Goal: Check status: Check status

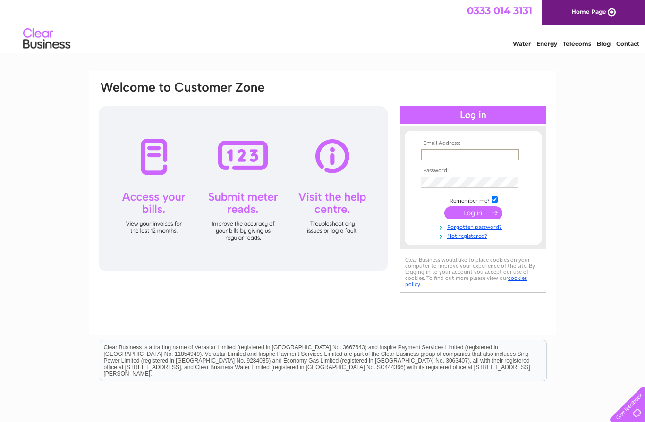
type input "joannestead66@yahoo.co.uk"
click at [473, 214] on input "submit" at bounding box center [474, 212] width 58 height 13
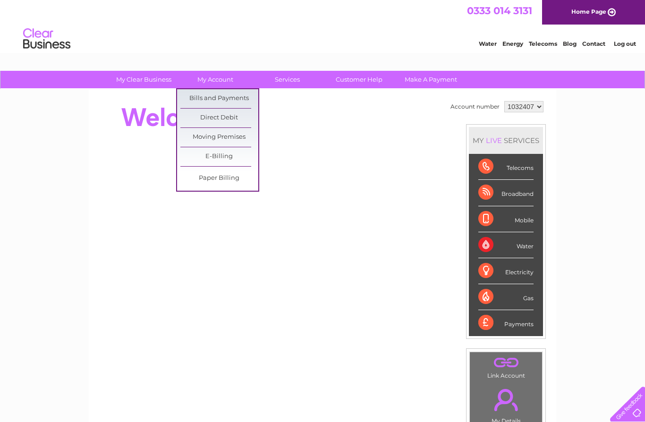
click at [244, 95] on link "Bills and Payments" at bounding box center [220, 98] width 78 height 19
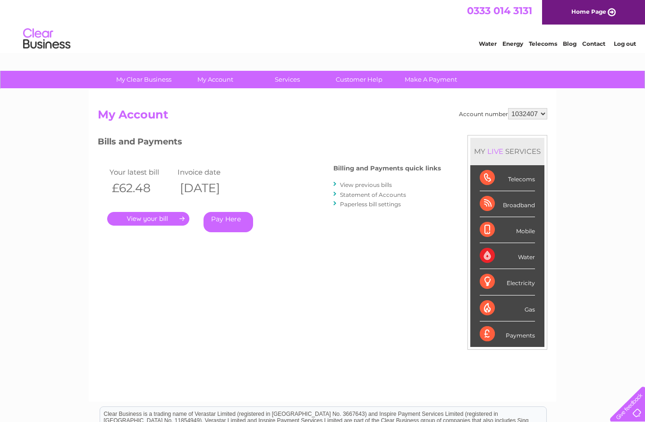
click at [172, 217] on link "." at bounding box center [148, 219] width 82 height 14
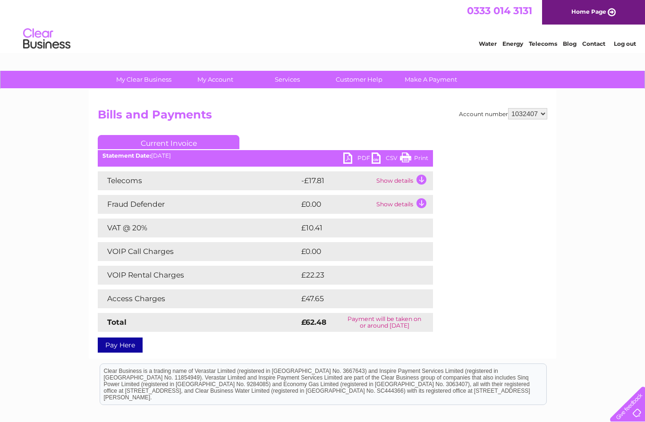
click at [348, 298] on td "£47.65" at bounding box center [356, 299] width 114 height 19
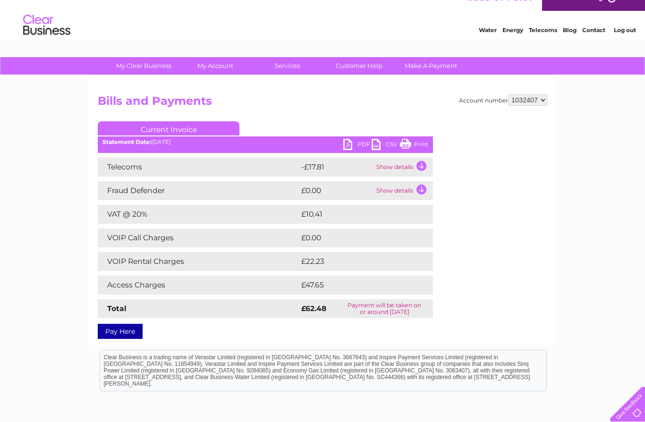
scroll to position [15, 0]
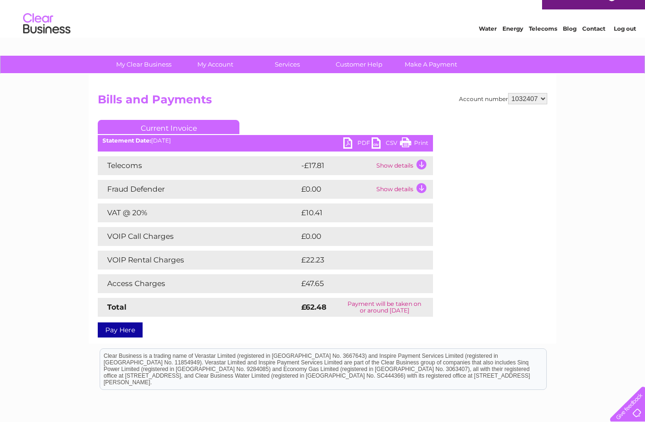
click at [424, 189] on td "Show details" at bounding box center [403, 189] width 59 height 19
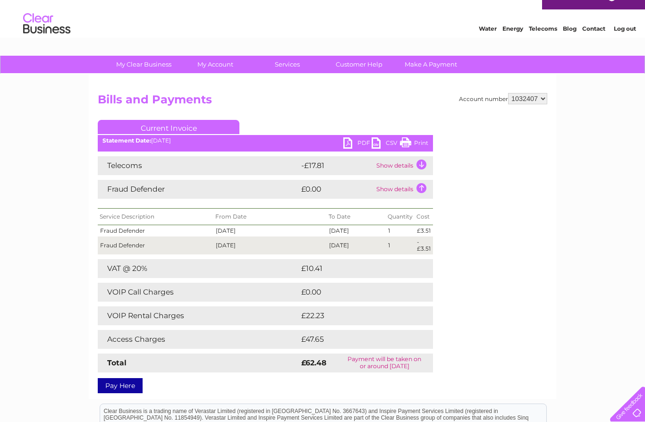
click at [426, 186] on td "Show details" at bounding box center [403, 189] width 59 height 19
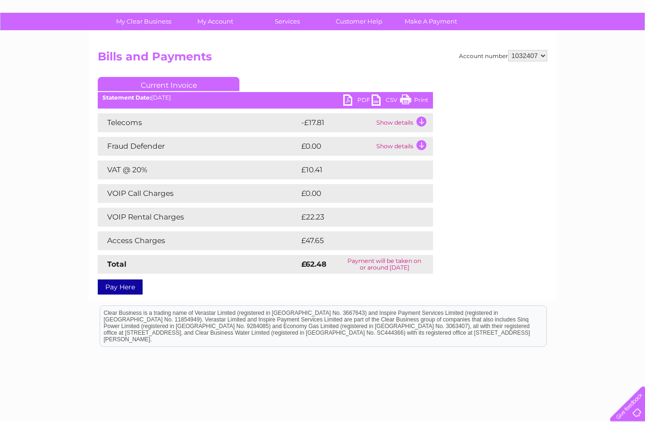
scroll to position [63, 0]
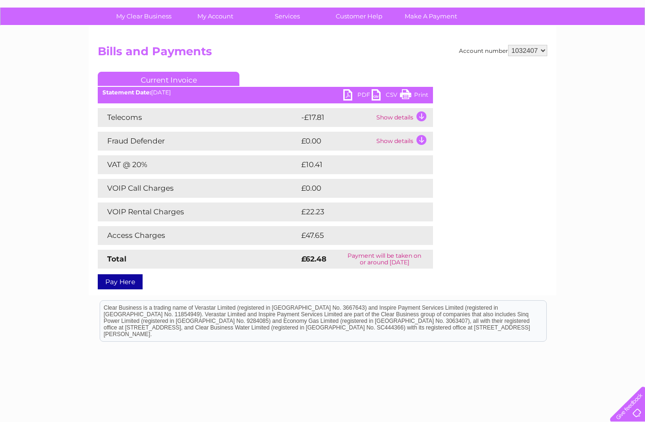
click at [360, 238] on td "£47.65" at bounding box center [356, 235] width 114 height 19
click at [372, 16] on link "Customer Help" at bounding box center [359, 16] width 78 height 17
